Goal: Task Accomplishment & Management: Use online tool/utility

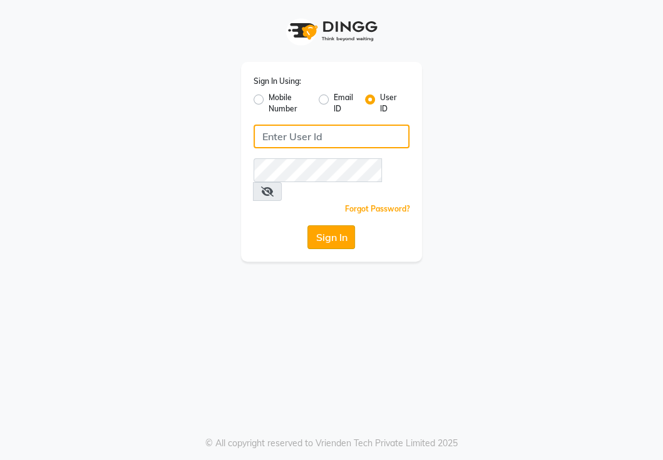
type input "NIIBSALON"
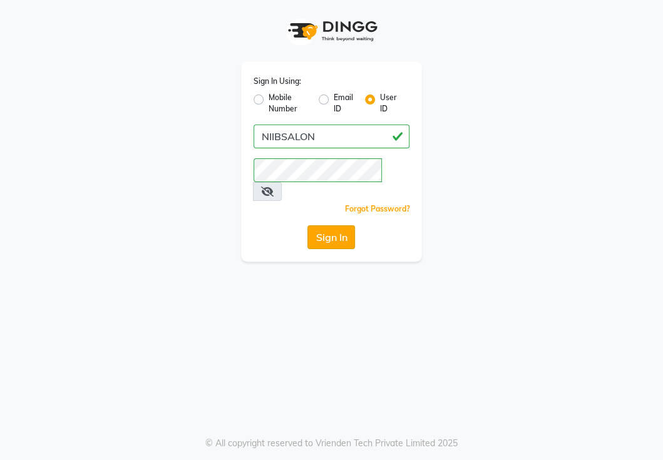
click at [334, 225] on button "Sign In" at bounding box center [332, 237] width 48 height 24
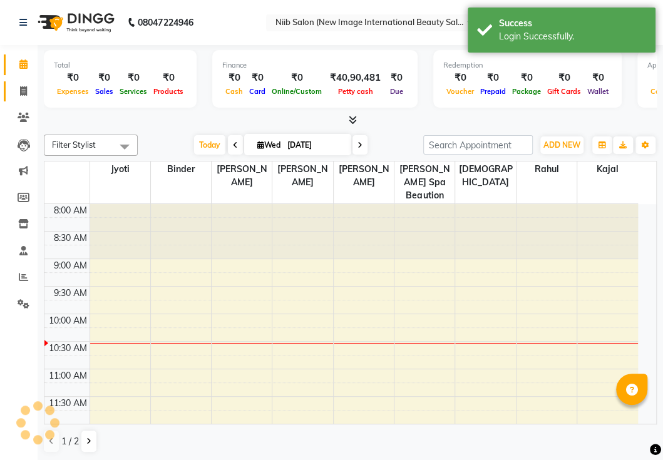
click at [24, 88] on icon at bounding box center [23, 90] width 7 height 9
select select "service"
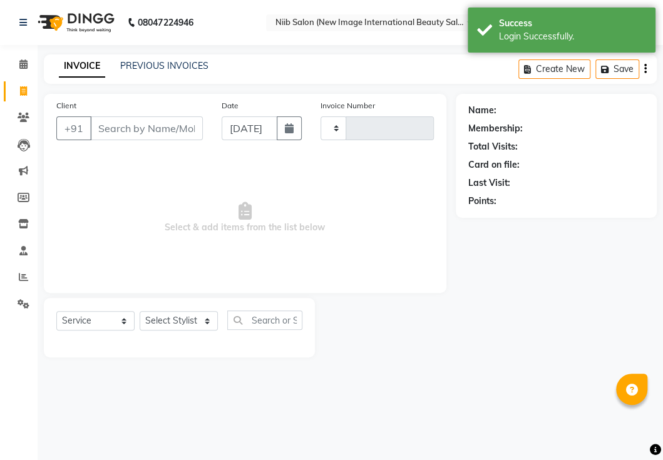
type input "0384"
select select "5739"
select select "P"
